Goal: Task Accomplishment & Management: Manage account settings

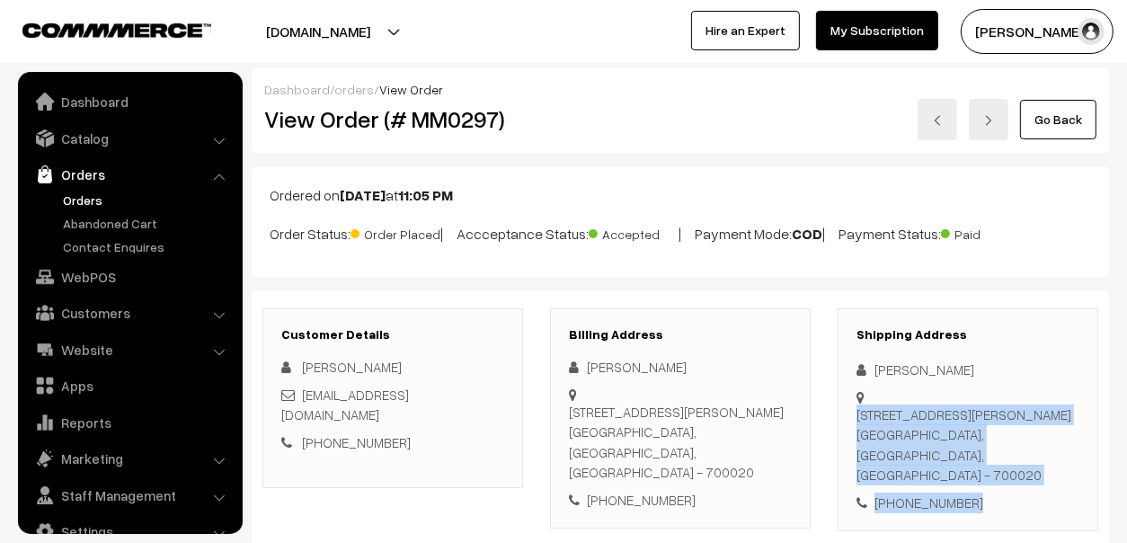
scroll to position [30, 0]
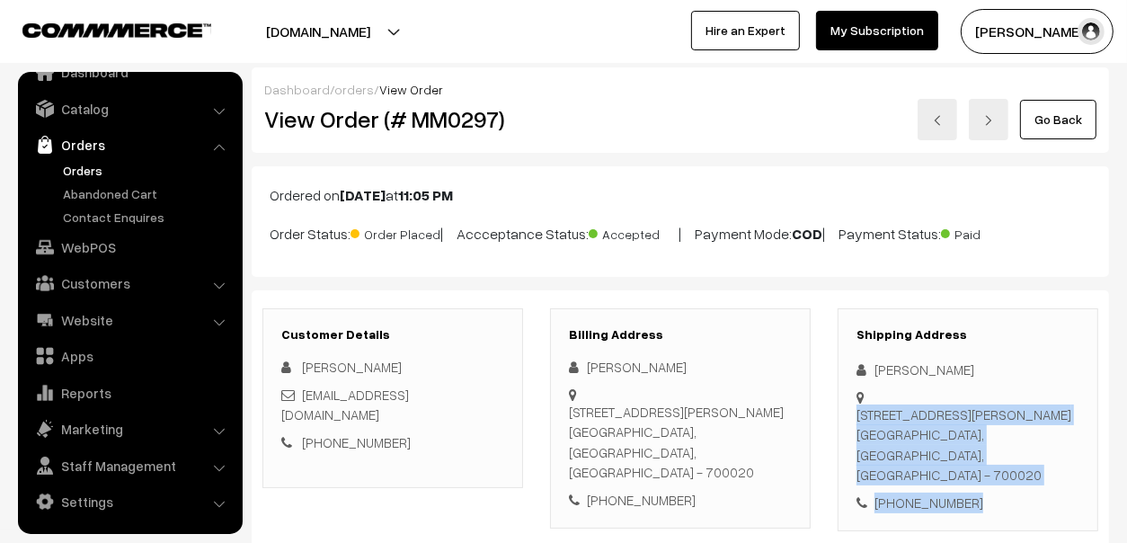
click at [95, 173] on link "Orders" at bounding box center [147, 170] width 178 height 19
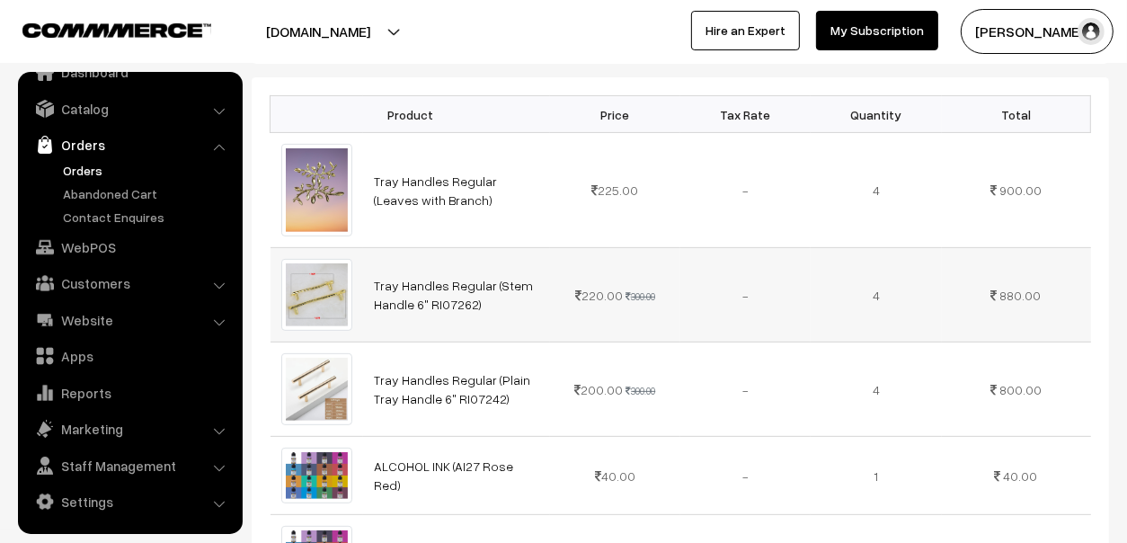
scroll to position [449, 0]
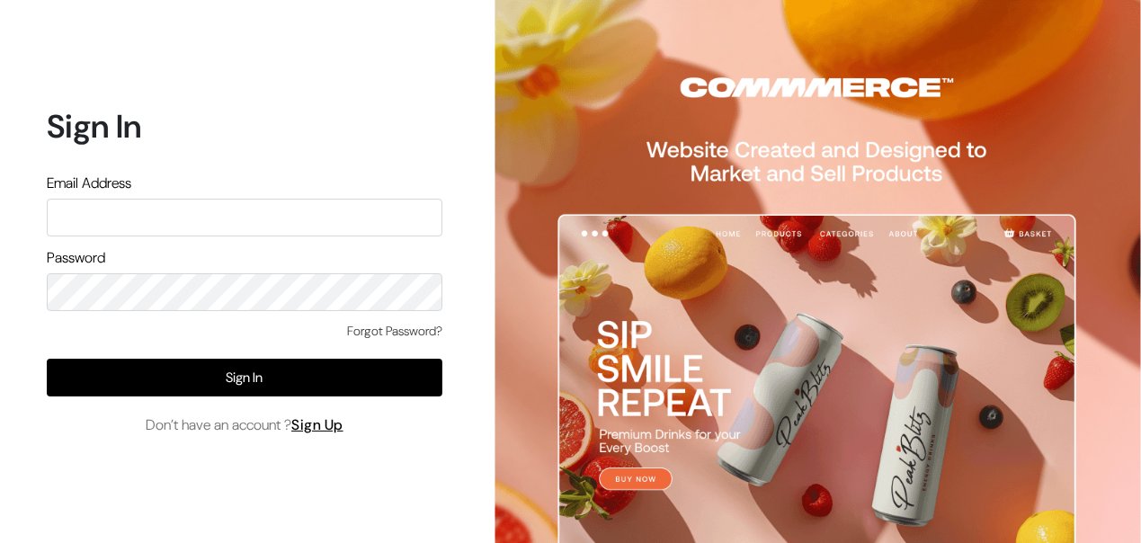
click at [283, 214] on input "text" at bounding box center [244, 218] width 395 height 38
type input "themouldmarket@gmail.com"
click at [47, 359] on button "Sign In" at bounding box center [244, 378] width 395 height 38
click at [196, 216] on input "text" at bounding box center [244, 218] width 395 height 38
type input "themouldmarket@gmail.com"
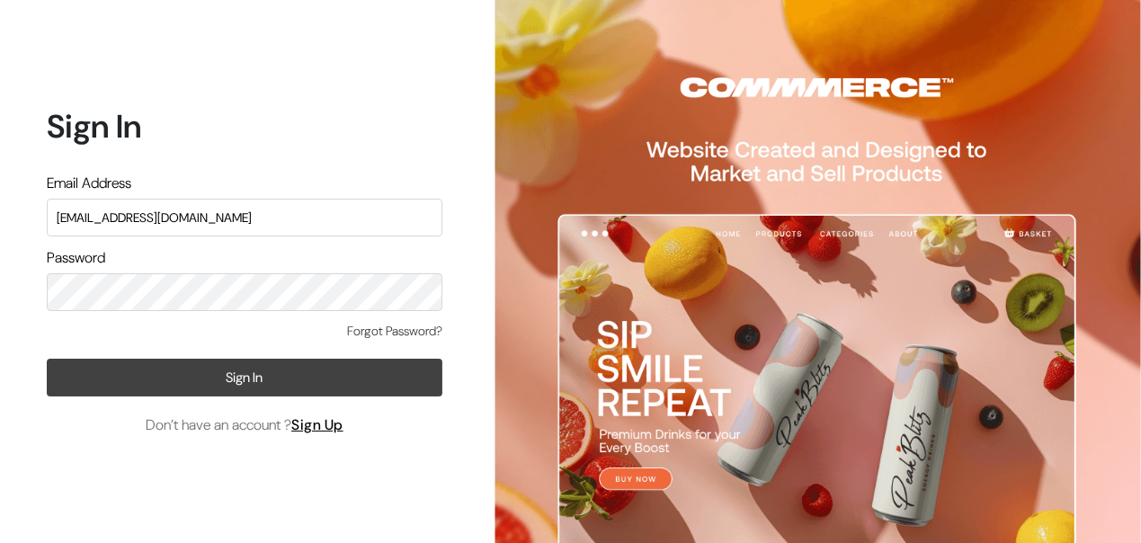
click at [200, 370] on button "Sign In" at bounding box center [244, 378] width 395 height 38
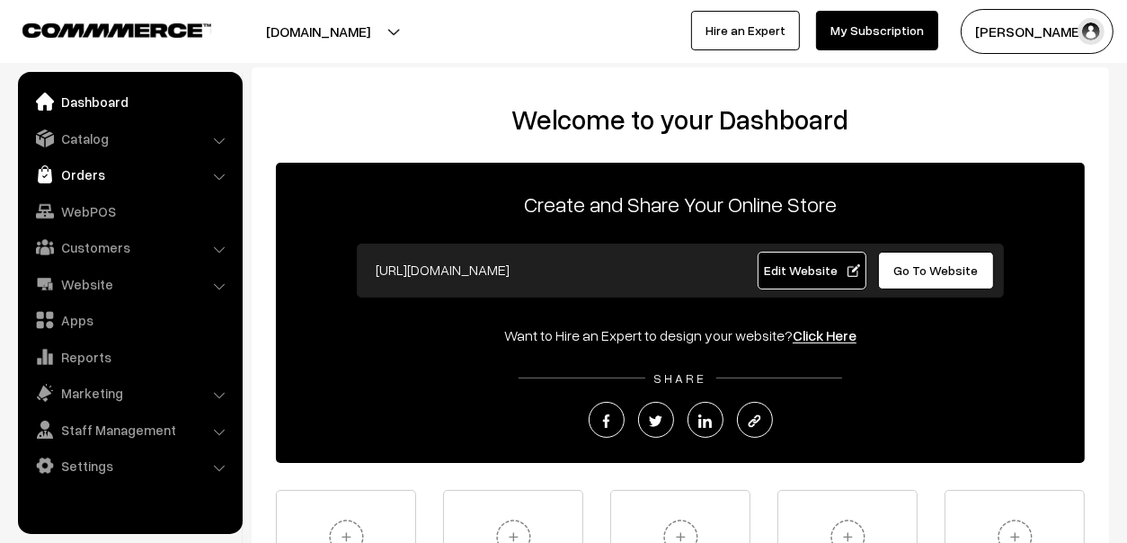
click at [87, 177] on link "Orders" at bounding box center [129, 174] width 214 height 32
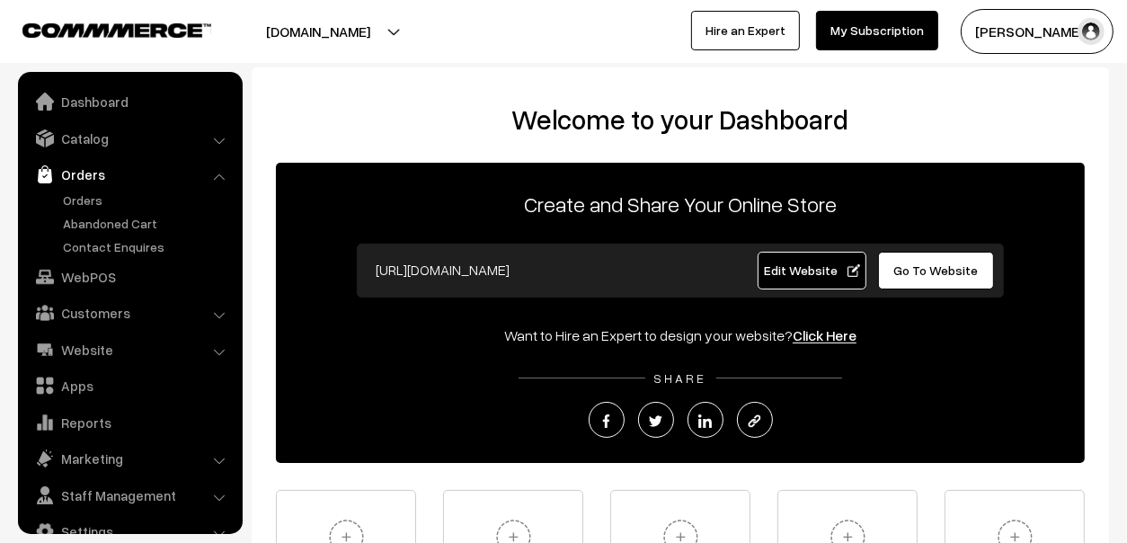
click at [81, 188] on link "Orders" at bounding box center [129, 174] width 214 height 32
click at [77, 201] on link "Orders" at bounding box center [147, 200] width 178 height 19
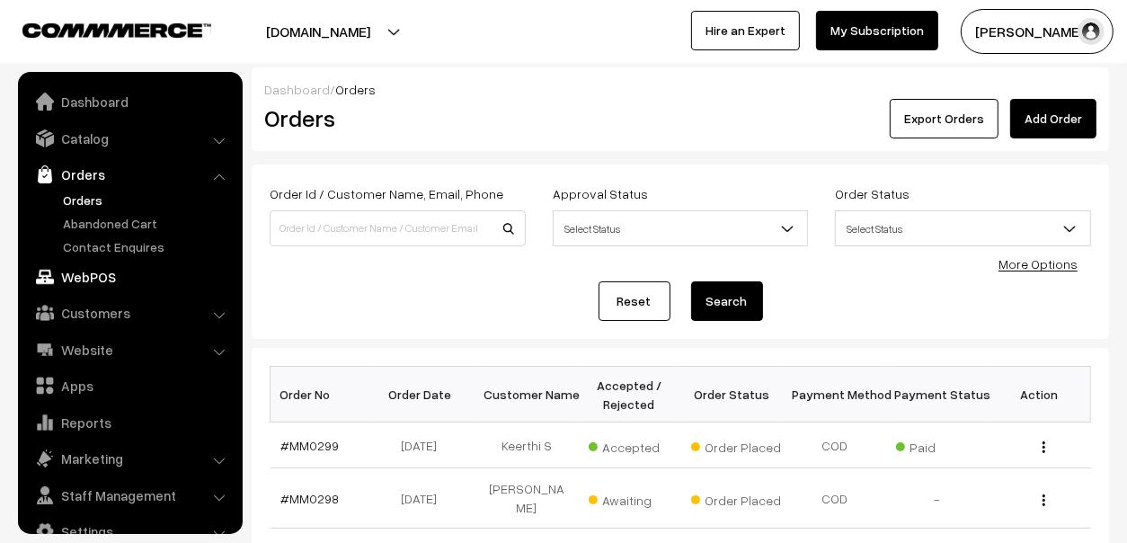
scroll to position [30, 0]
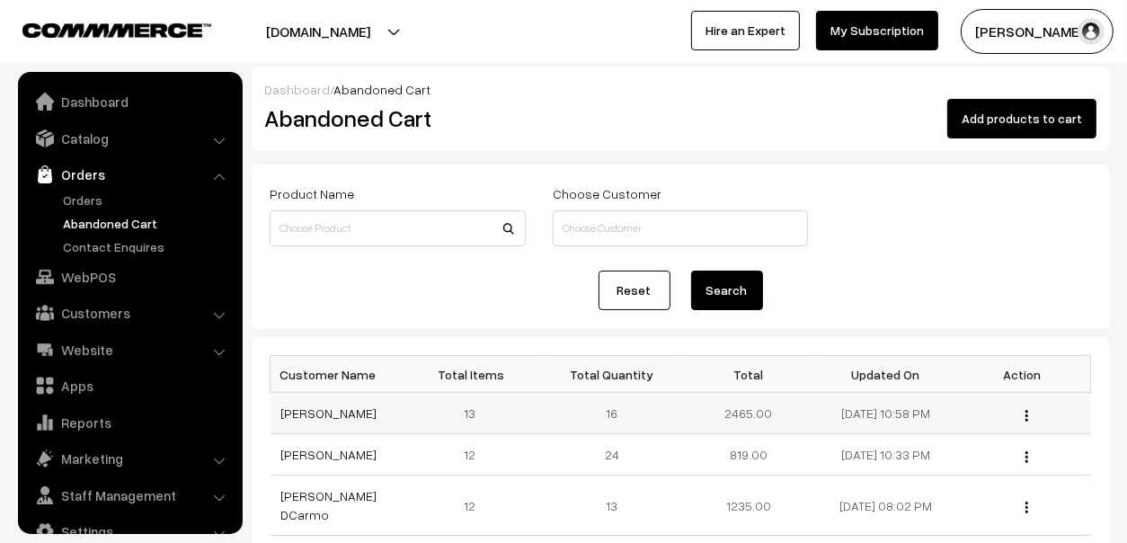
scroll to position [30, 0]
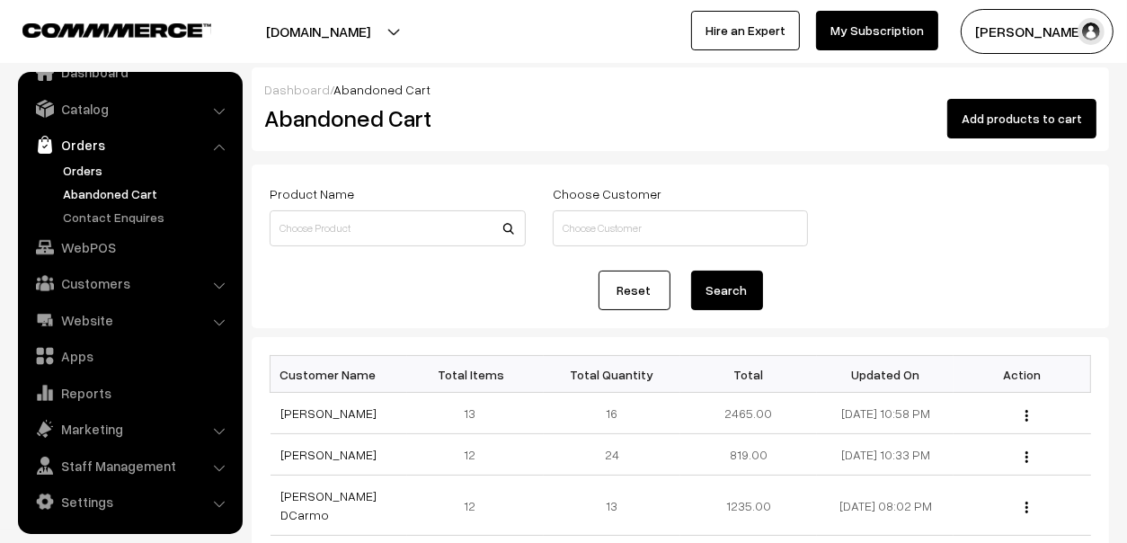
click at [92, 164] on link "Orders" at bounding box center [147, 170] width 178 height 19
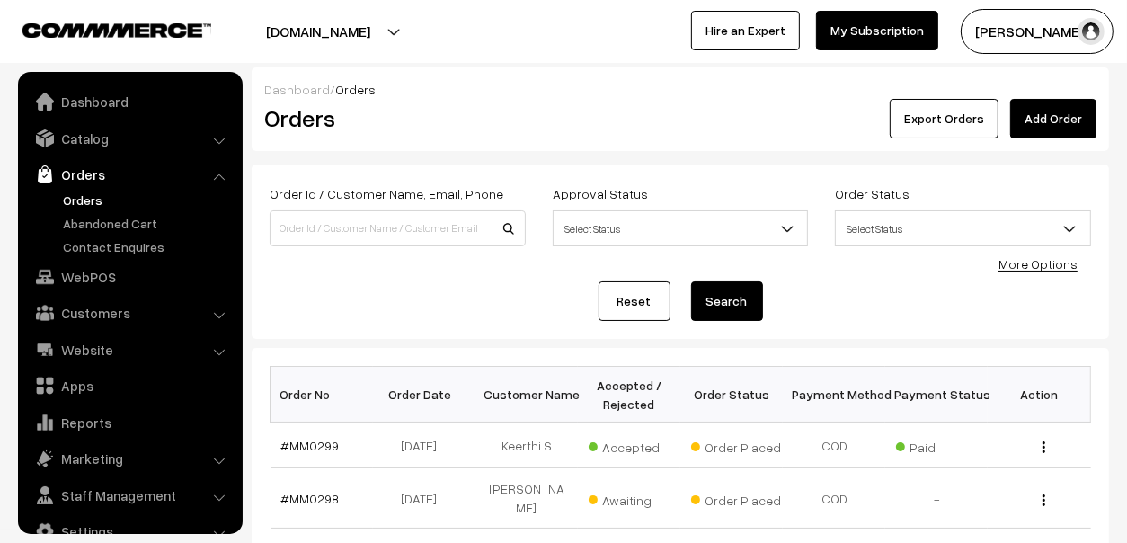
scroll to position [30, 0]
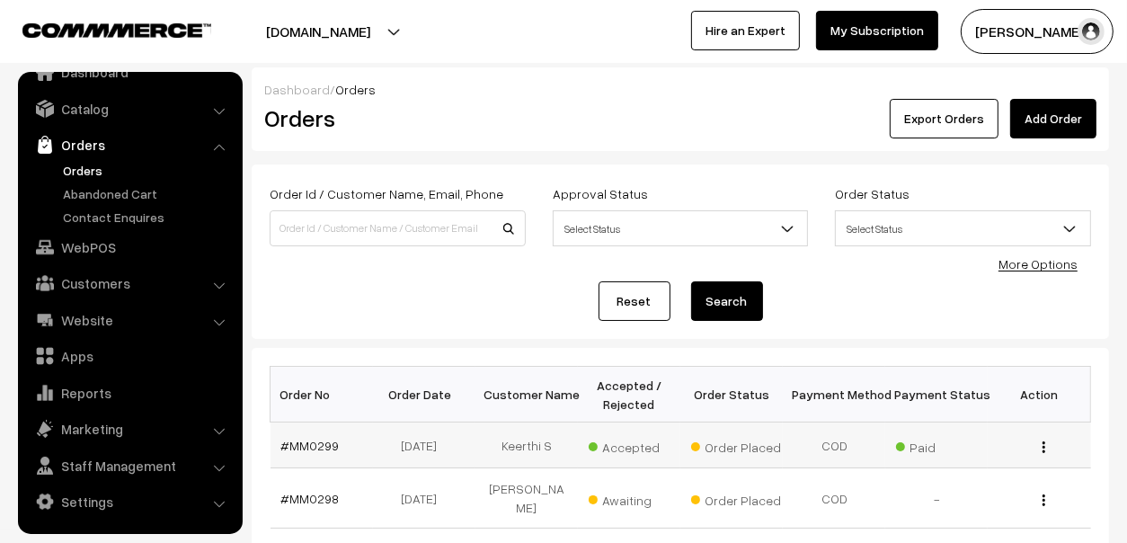
click at [291, 435] on td "#MM0299" at bounding box center [322, 445] width 102 height 46
click at [295, 439] on link "#MM0299" at bounding box center [310, 445] width 58 height 15
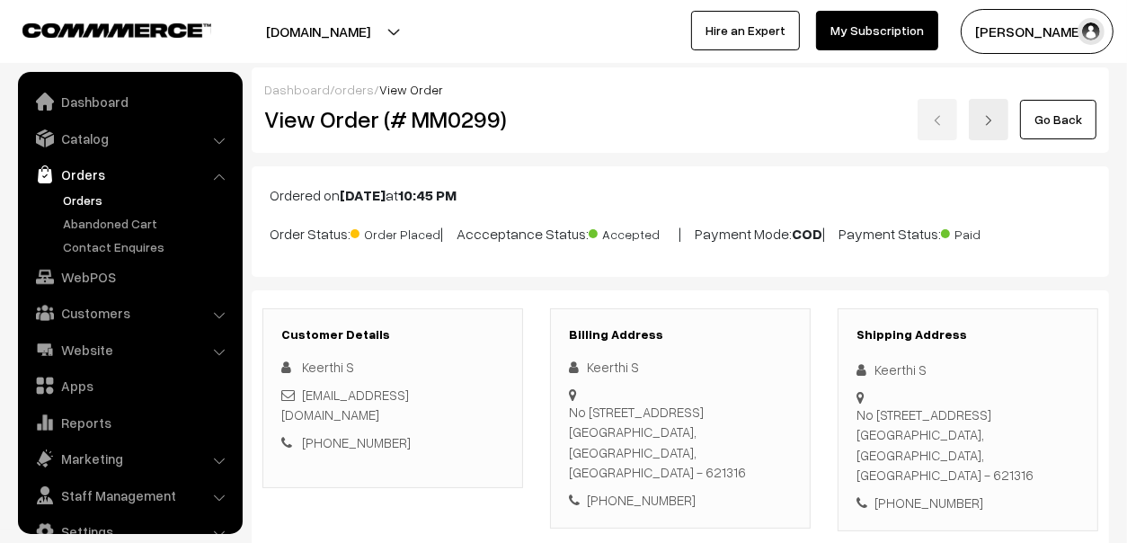
scroll to position [30, 0]
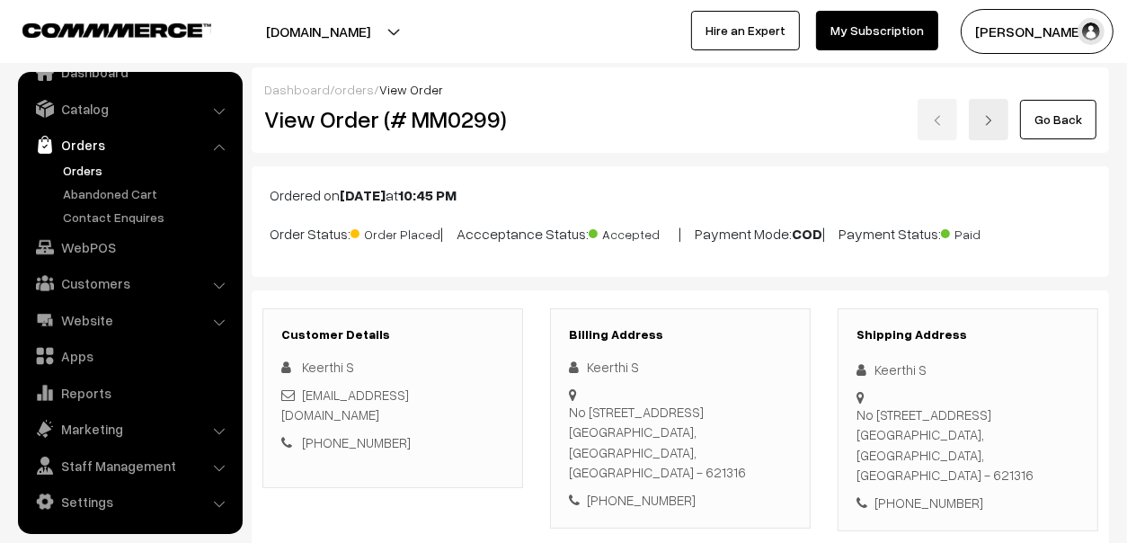
drag, startPoint x: 972, startPoint y: 478, endPoint x: 858, endPoint y: 412, distance: 131.3
click at [858, 412] on div "Shipping Address Keerthi S No 358 Amman Kovil street, Viralimalai Pudukkottai, …" at bounding box center [968, 420] width 261 height 224
copy div "No 358 Amman Kovil street, Viralimalai Pudukkottai, Tamil Nadu, India - 621316 …"
click at [923, 369] on div "Keerthi S" at bounding box center [968, 370] width 223 height 21
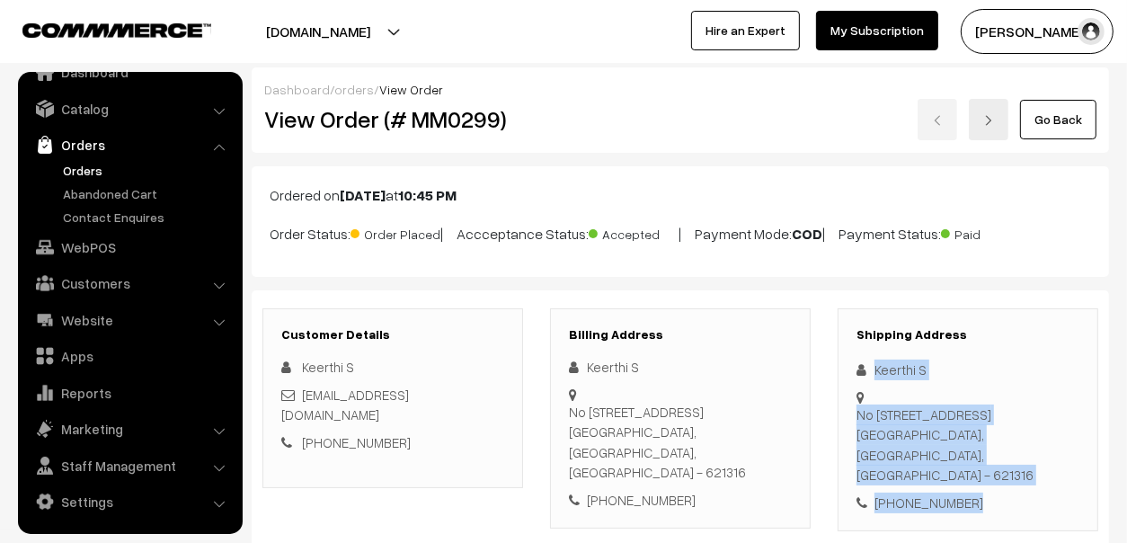
drag, startPoint x: 872, startPoint y: 369, endPoint x: 966, endPoint y: 456, distance: 127.9
click at [966, 456] on div "Shipping Address Keerthi S No 358 Amman Kovil street, Viralimalai Pudukkottai, …" at bounding box center [968, 420] width 261 height 224
copy div "Keerthi S No 358 Amman Kovil street, Viralimalai Pudukkottai, Tamil Nadu, India…"
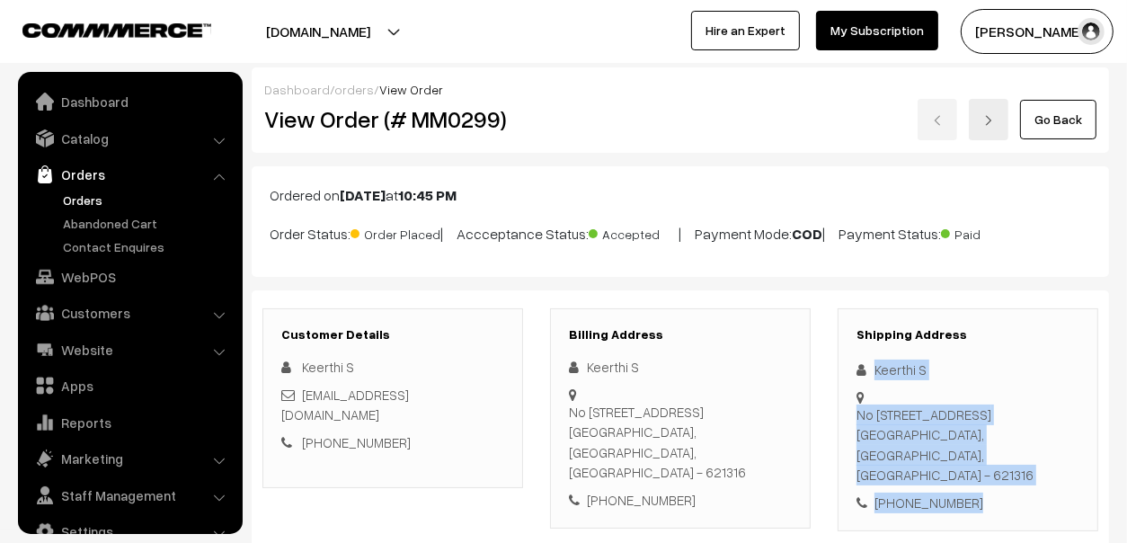
click at [74, 193] on link "Orders" at bounding box center [147, 200] width 178 height 19
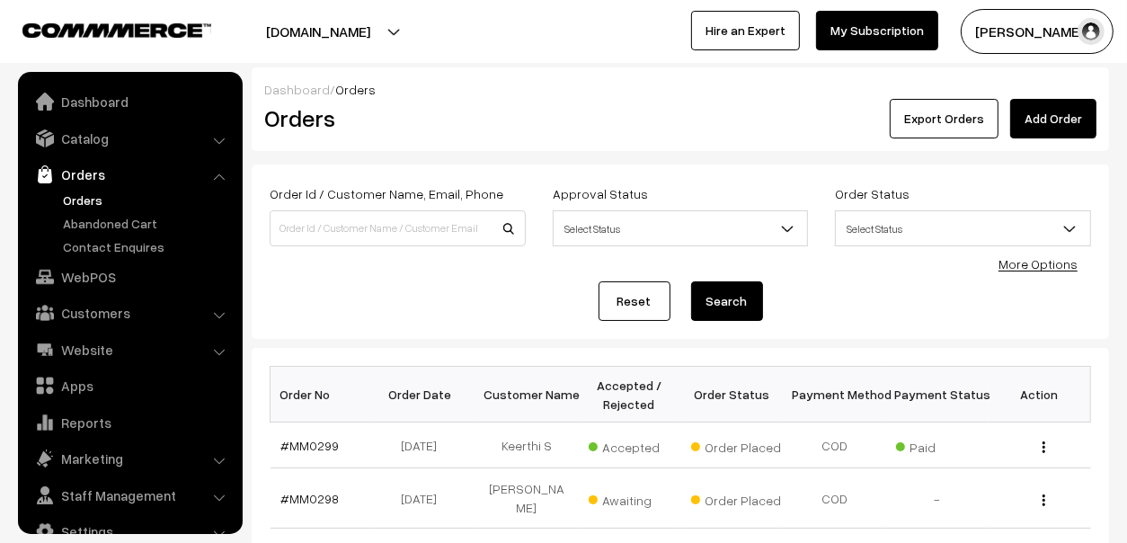
scroll to position [30, 0]
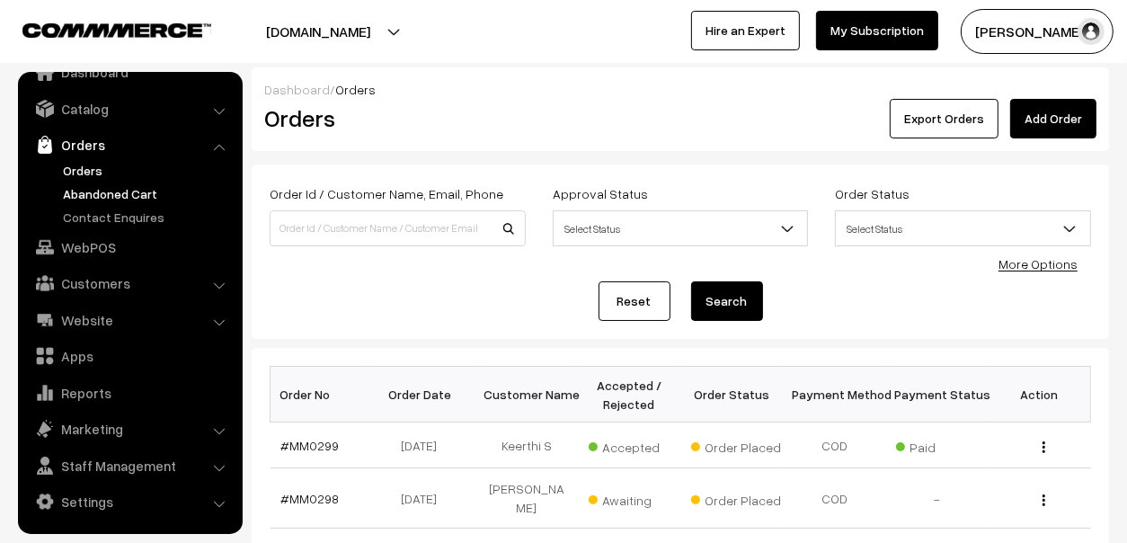
click at [95, 195] on link "Abandoned Cart" at bounding box center [147, 193] width 178 height 19
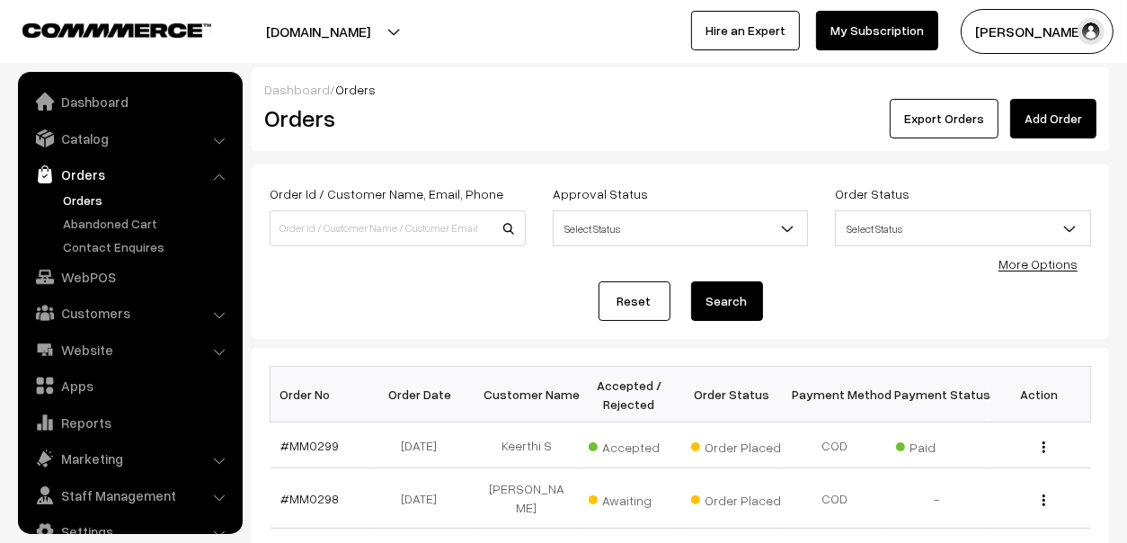
scroll to position [30, 0]
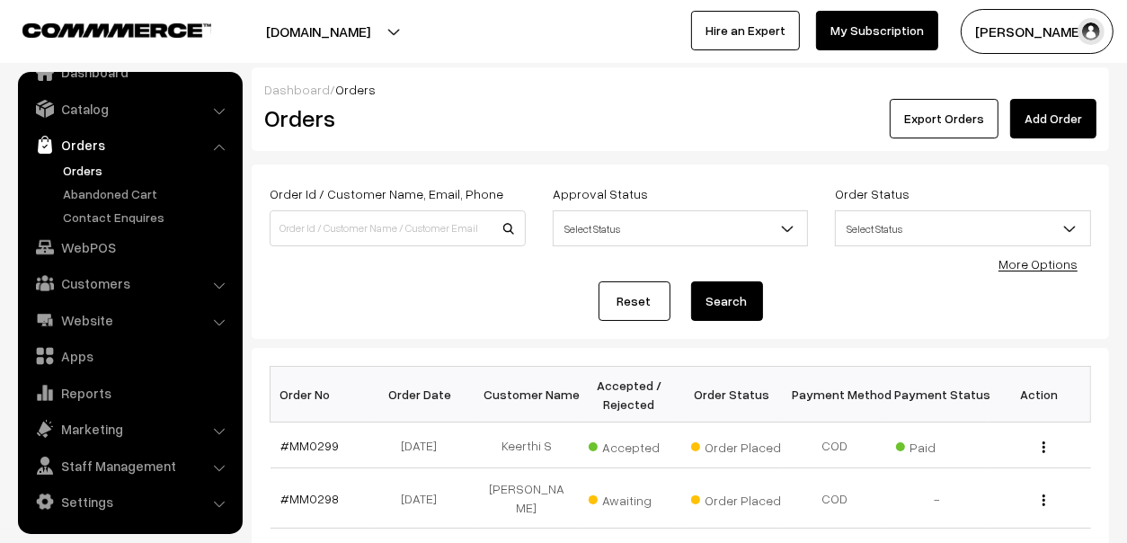
click at [81, 138] on link "Orders" at bounding box center [129, 145] width 214 height 32
click at [135, 184] on link "Abandoned Cart" at bounding box center [147, 193] width 178 height 19
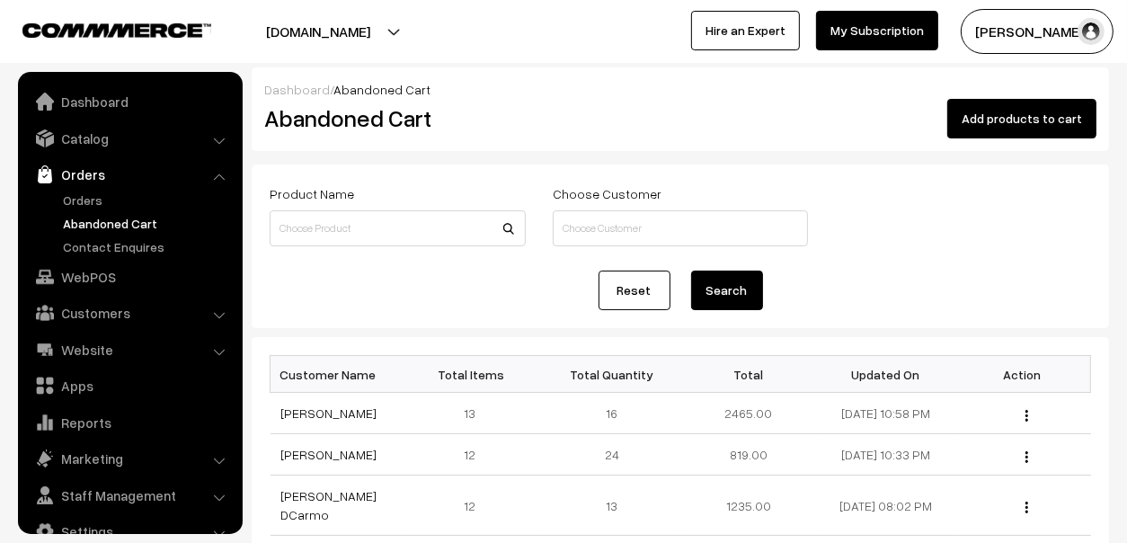
scroll to position [30, 0]
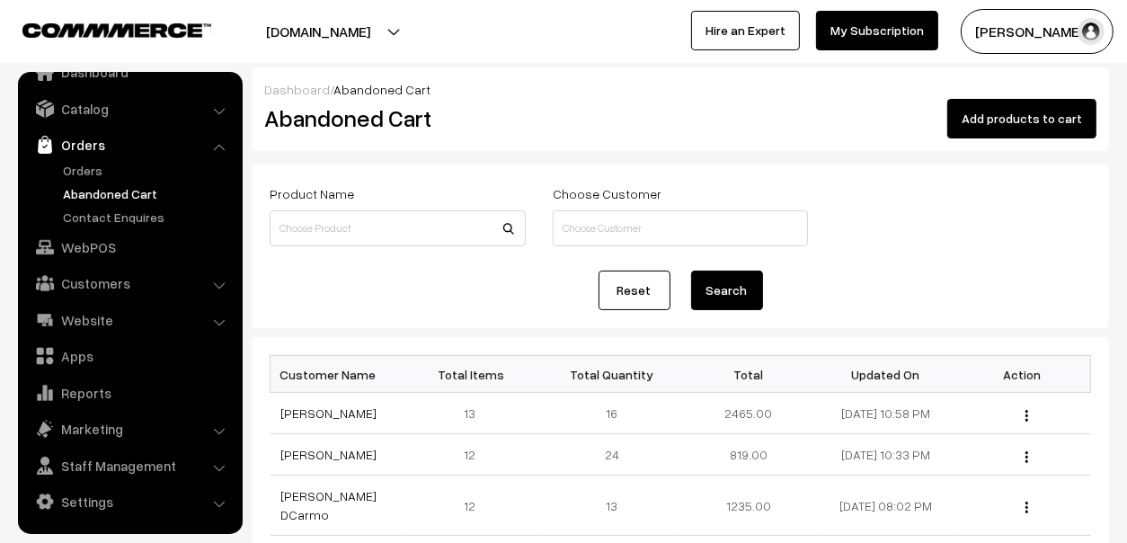
click at [92, 136] on link "Orders" at bounding box center [129, 145] width 214 height 32
click at [303, 229] on input at bounding box center [398, 228] width 256 height 36
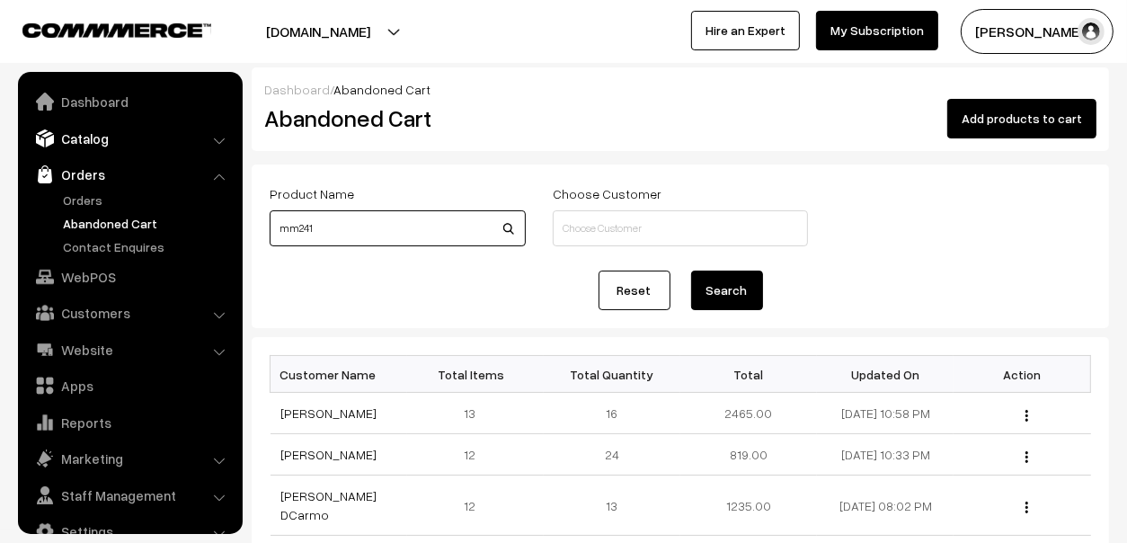
type input "mm241"
click at [87, 137] on link "Catalog" at bounding box center [129, 138] width 214 height 32
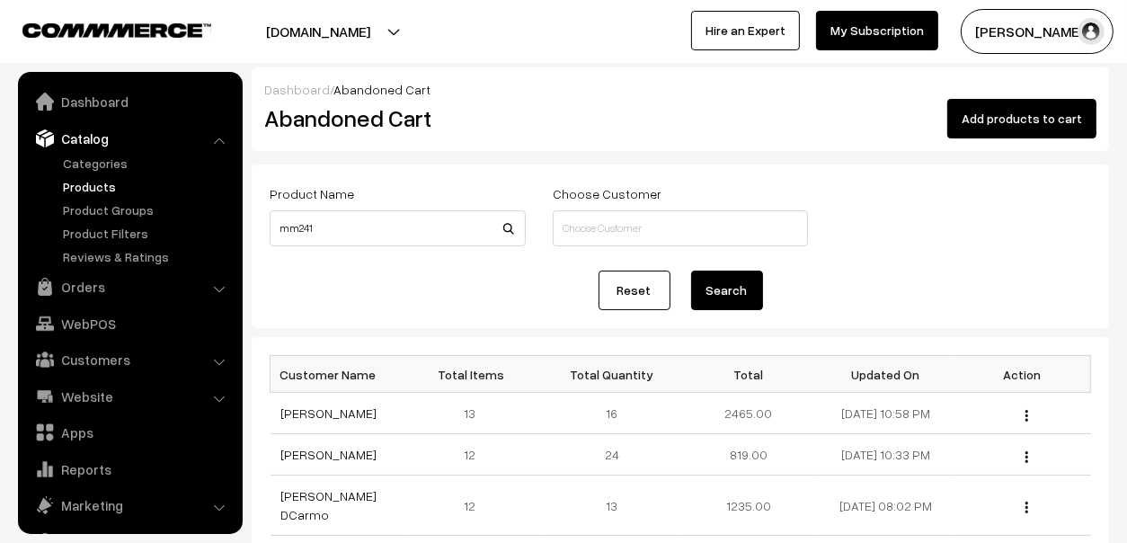
click at [77, 179] on link "Products" at bounding box center [147, 186] width 178 height 19
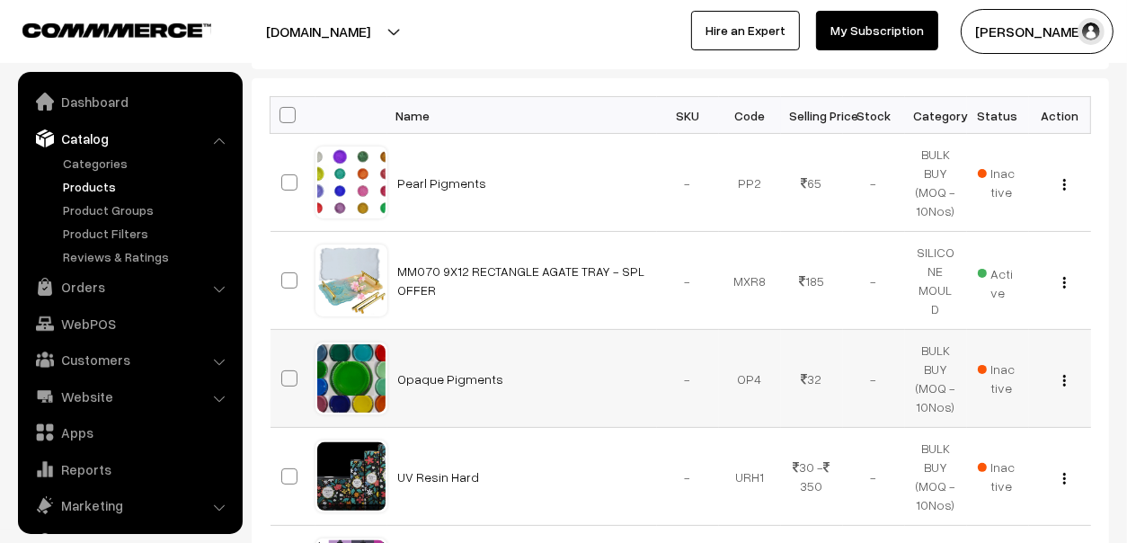
scroll to position [49, 0]
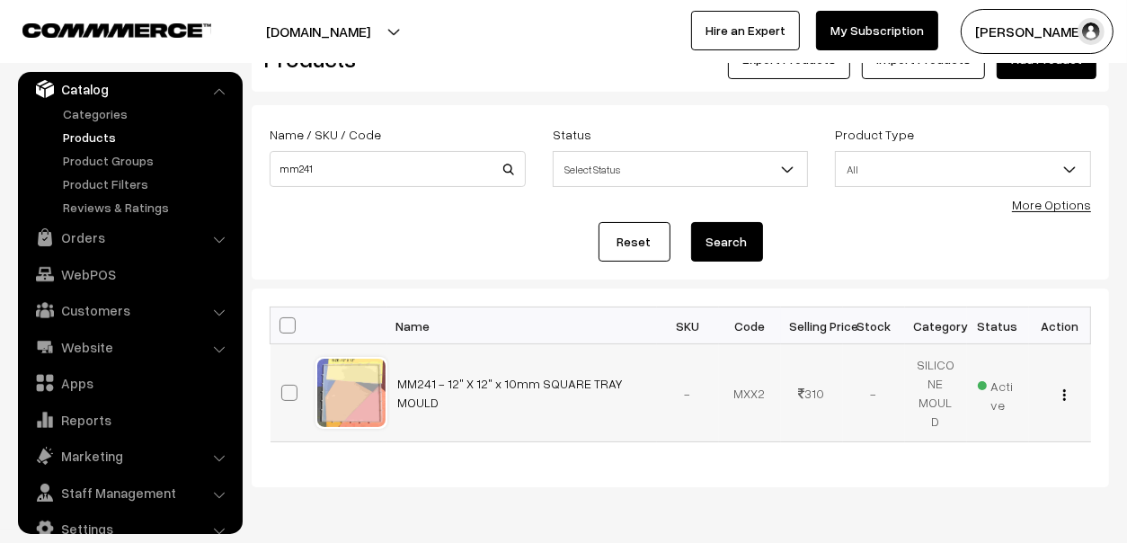
scroll to position [116, 0]
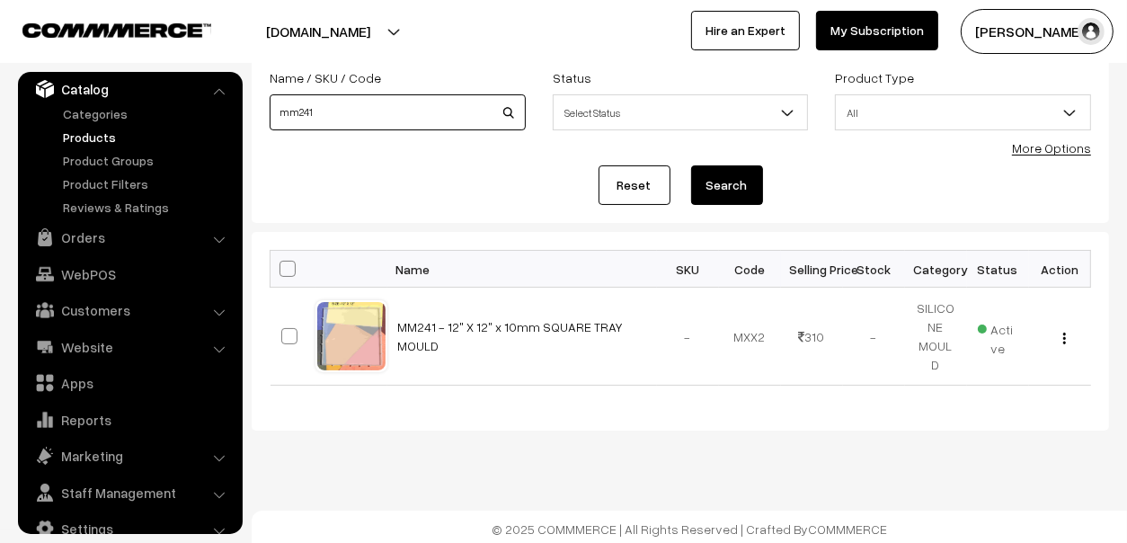
click at [479, 113] on input "mm241" at bounding box center [398, 112] width 256 height 36
type input "square"
click at [741, 190] on button "Search" at bounding box center [727, 185] width 72 height 40
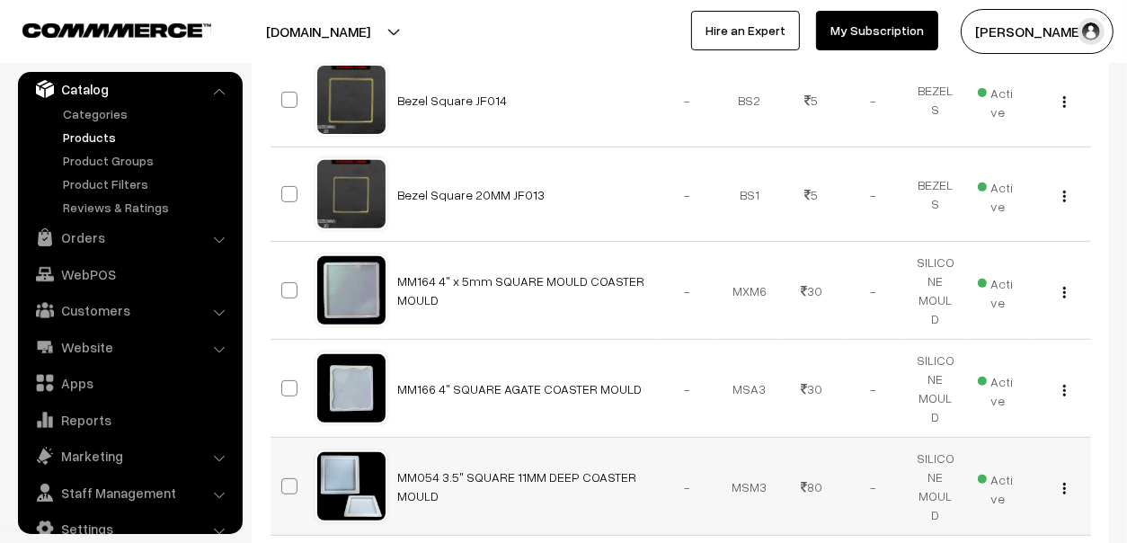
scroll to position [1028, 0]
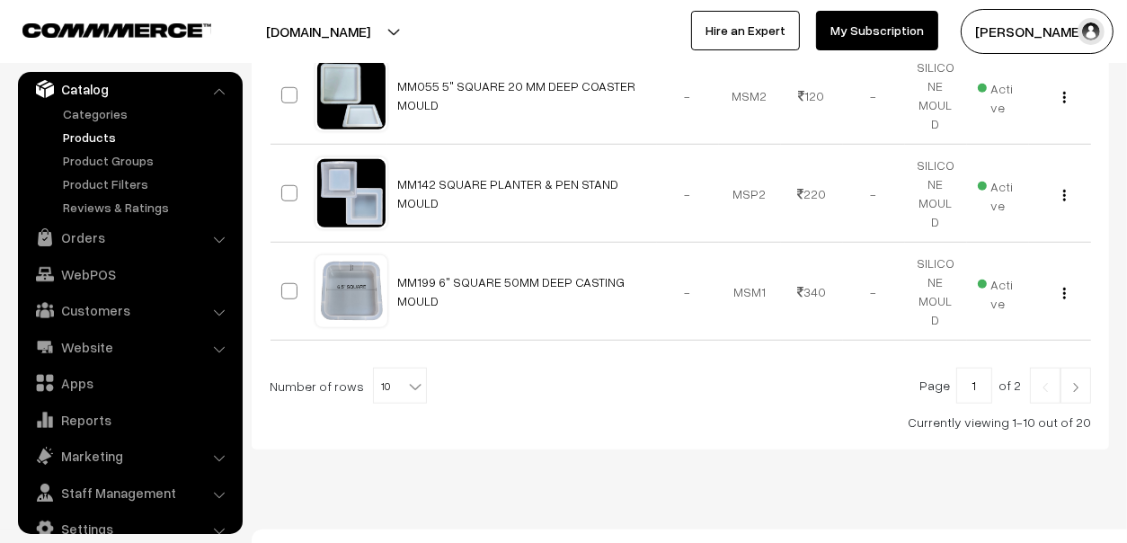
click at [1072, 373] on link at bounding box center [1076, 386] width 31 height 36
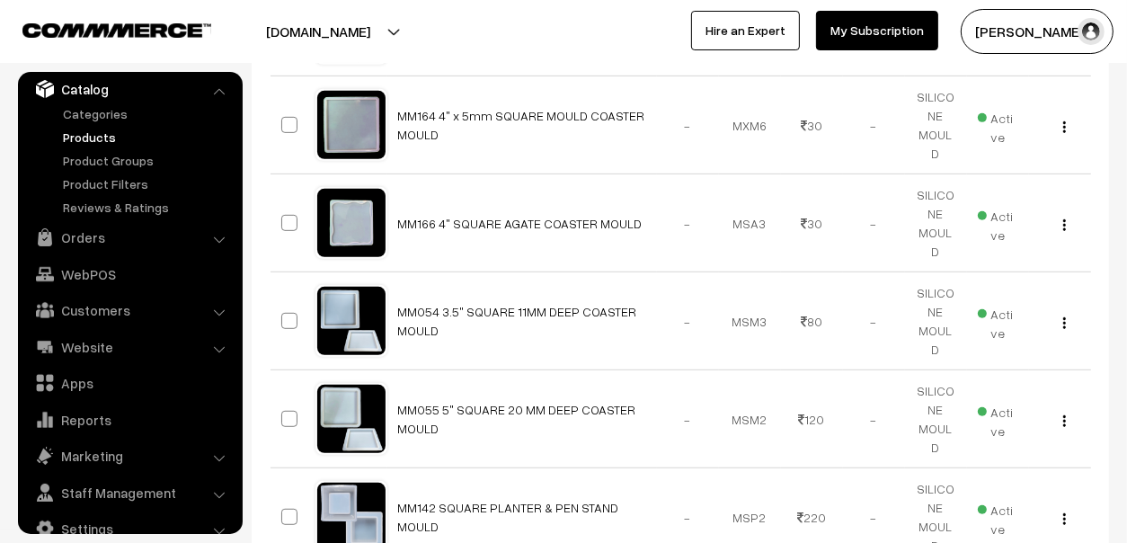
scroll to position [669, 0]
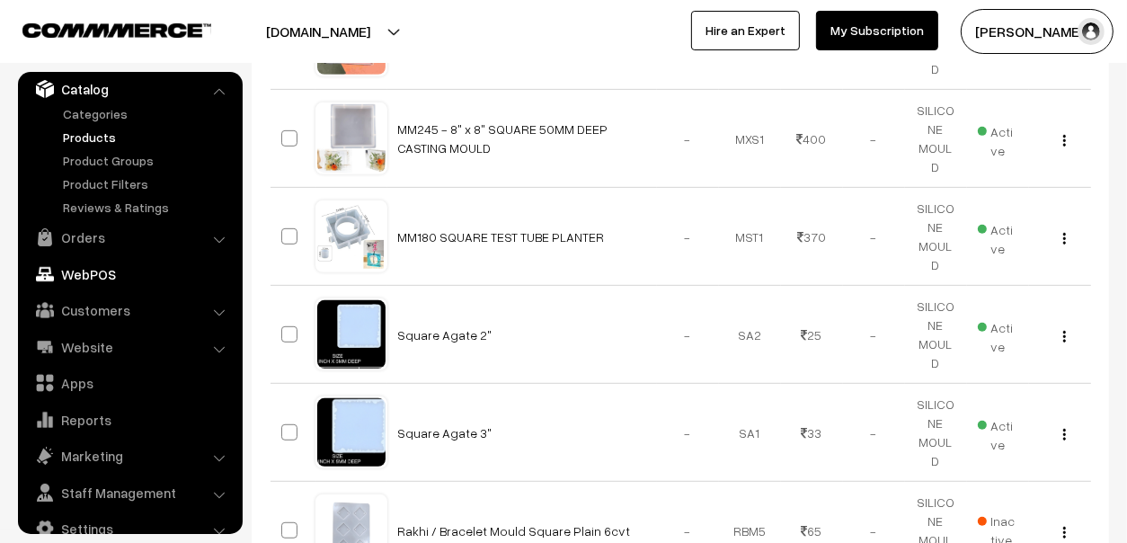
scroll to position [669, 0]
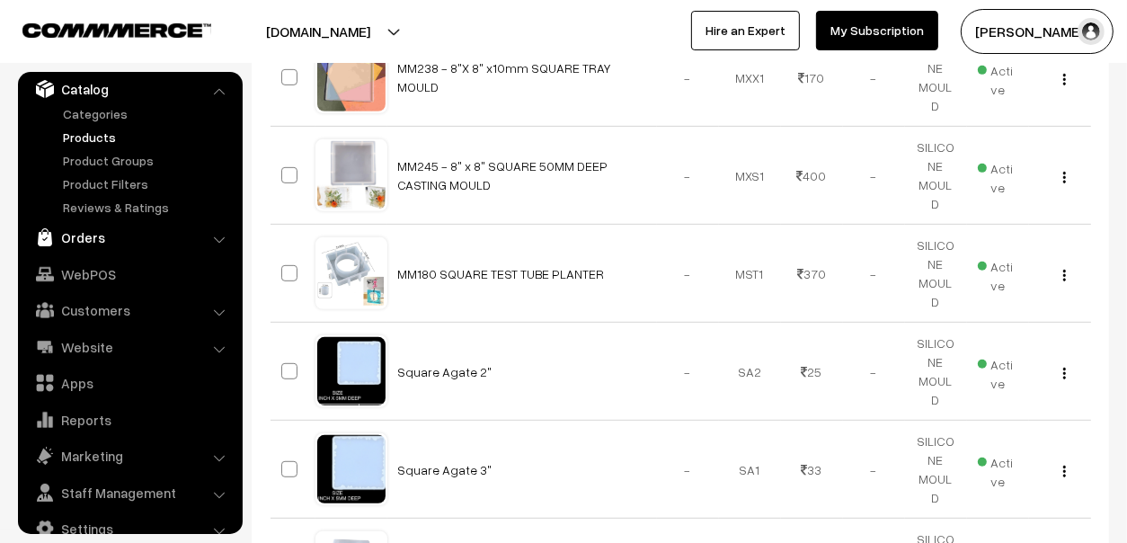
click at [91, 225] on link "Orders" at bounding box center [129, 237] width 214 height 32
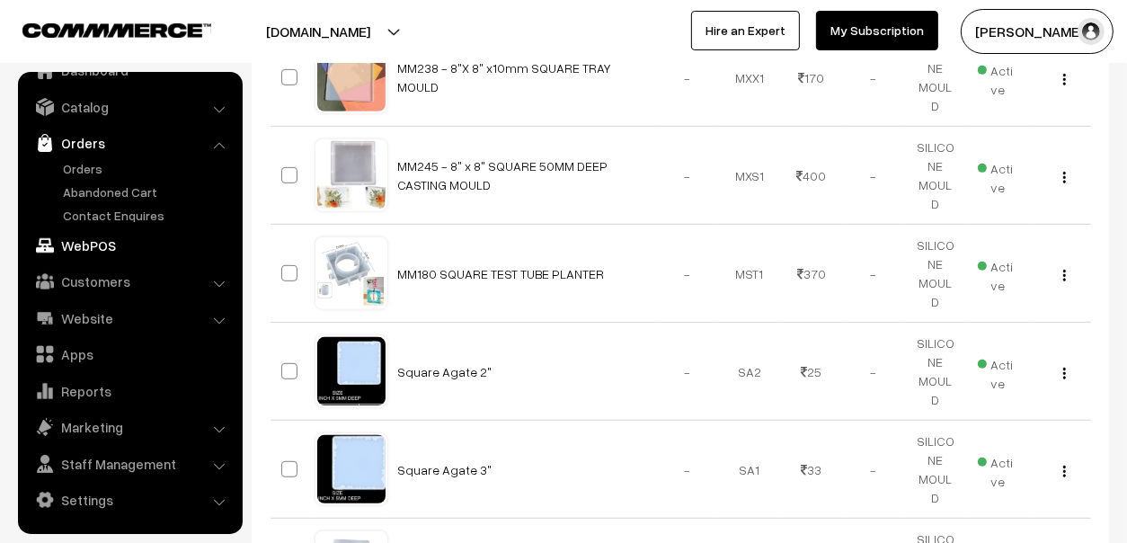
scroll to position [30, 0]
click at [89, 190] on link "Abandoned Cart" at bounding box center [147, 193] width 178 height 19
